Goal: Navigation & Orientation: Understand site structure

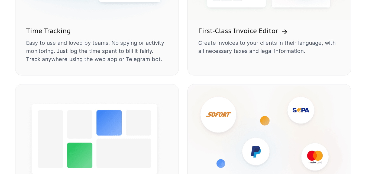
scroll to position [542, 0]
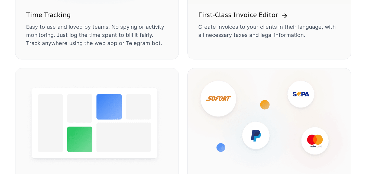
click at [263, 104] on img at bounding box center [269, 123] width 164 height 110
click at [235, 91] on img at bounding box center [269, 123] width 164 height 110
click at [215, 97] on img at bounding box center [269, 123] width 164 height 110
click at [302, 90] on img at bounding box center [269, 123] width 164 height 110
click at [303, 90] on img at bounding box center [269, 123] width 164 height 110
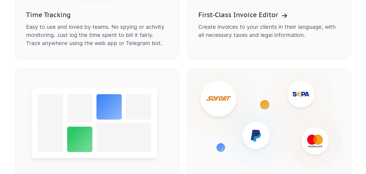
click at [316, 146] on img at bounding box center [269, 123] width 164 height 110
click at [315, 146] on img at bounding box center [269, 123] width 164 height 110
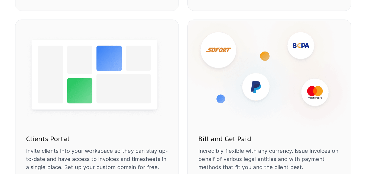
scroll to position [596, 0]
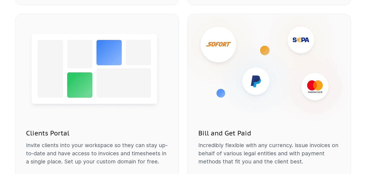
click at [215, 94] on img at bounding box center [269, 69] width 164 height 110
click at [109, 69] on img at bounding box center [97, 69] width 164 height 110
click at [76, 53] on img at bounding box center [97, 69] width 164 height 110
drag, startPoint x: 76, startPoint y: 52, endPoint x: 112, endPoint y: 54, distance: 36.1
click at [106, 55] on img at bounding box center [97, 69] width 164 height 110
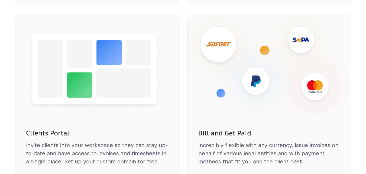
click at [148, 51] on img at bounding box center [97, 69] width 164 height 110
drag, startPoint x: 144, startPoint y: 68, endPoint x: 114, endPoint y: 81, distance: 32.5
click at [114, 81] on img at bounding box center [97, 69] width 164 height 110
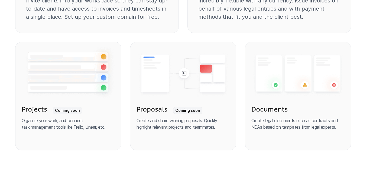
scroll to position [758, 0]
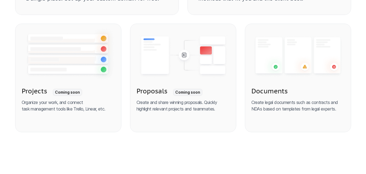
click at [98, 62] on img at bounding box center [68, 55] width 93 height 63
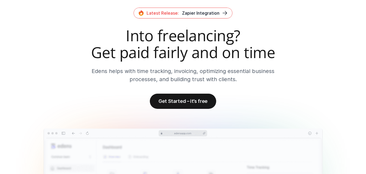
scroll to position [0, 0]
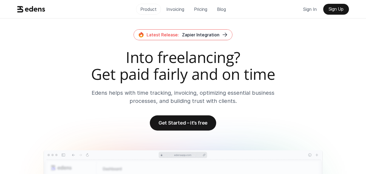
click at [145, 9] on p "Product" at bounding box center [148, 9] width 16 height 8
click at [147, 12] on p "Product" at bounding box center [148, 9] width 16 height 8
click at [180, 13] on link "Invoicing" at bounding box center [175, 9] width 27 height 11
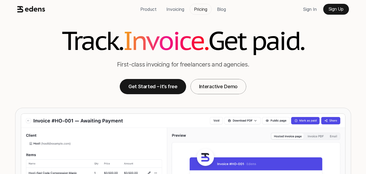
click at [205, 10] on p "Pricing" at bounding box center [200, 9] width 13 height 8
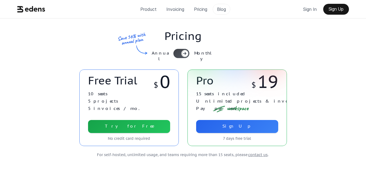
click at [224, 13] on link "Blog" at bounding box center [222, 9] width 18 height 11
